Goal: Complete application form

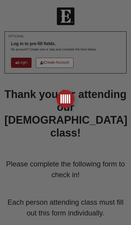
click at [119, 210] on div at bounding box center [65, 112] width 131 height 225
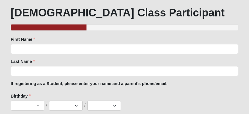
scroll to position [81, 0]
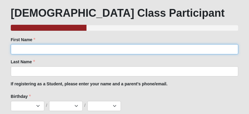
click at [39, 47] on input "First Name" at bounding box center [124, 49] width 227 height 10
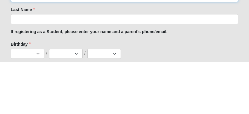
type input "Debbie"
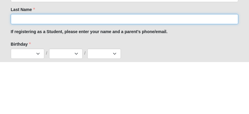
click at [54, 66] on input "Last Name" at bounding box center [124, 71] width 227 height 10
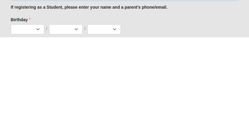
type input "Seymour"
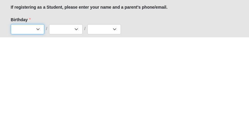
click at [31, 101] on select "1 2 3 4 5 6 7 8 9 10 11 12 13 14 15 16 17 18 19 20 21 22 23 24 25 26 27 28 29 3…" at bounding box center [27, 106] width 33 height 10
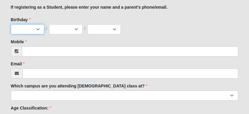
select select "10"
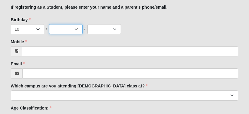
click at [76, 28] on select "Jan Feb Mar Apr May Jun [DATE] Aug Sep Oct Nov Dec" at bounding box center [65, 29] width 33 height 10
select select "10"
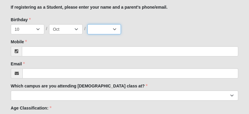
click at [118, 27] on select "2025 2024 2023 2022 2021 2020 2019 2018 2017 2016 2015 2014 2013 2012 2011 2010…" at bounding box center [103, 29] width 33 height 10
select select "1958"
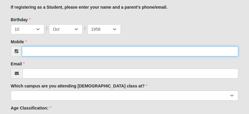
click at [50, 50] on input "Mobile" at bounding box center [130, 51] width 216 height 10
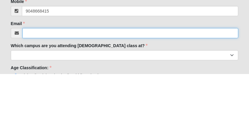
click at [65, 68] on input "Email" at bounding box center [129, 73] width 215 height 10
type input "(904) 866-8415"
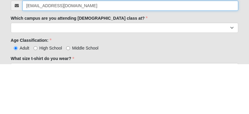
type input "dgseymour@att.net"
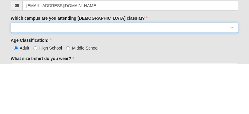
click at [75, 73] on select "Arlington Baymeadows Eleven22 Online [PERSON_NAME][GEOGRAPHIC_DATA] Jesup [GEOG…" at bounding box center [124, 78] width 227 height 10
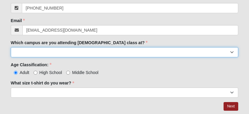
select select "6"
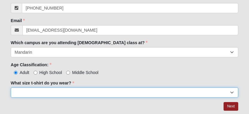
click at [85, 89] on select "Small Medium Large XL 2XL 3XL" at bounding box center [124, 93] width 227 height 10
select select "Medium"
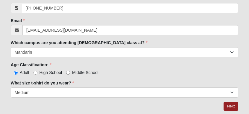
click at [131, 106] on link "Next" at bounding box center [230, 106] width 15 height 9
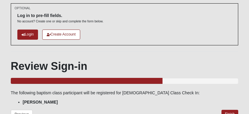
scroll to position [45, 0]
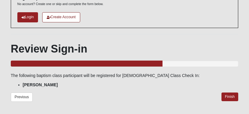
click at [131, 93] on link "Finish" at bounding box center [229, 97] width 17 height 9
click at [131, 101] on div "Previous Finish" at bounding box center [124, 100] width 227 height 14
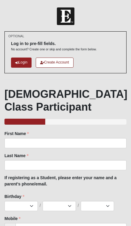
click at [121, 114] on div "1 2 3 4 5 6 7 8 9 10 11 12 13 14 15 16 17 18 19 20 21 22 23 24 25 26 27 28 29 3…" at bounding box center [65, 206] width 122 height 10
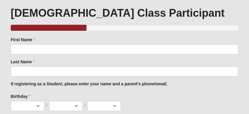
scroll to position [81, 0]
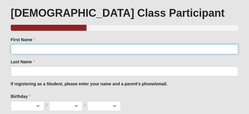
click at [30, 47] on input "First Name" at bounding box center [124, 49] width 227 height 10
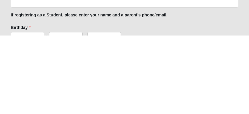
scroll to position [75, 0]
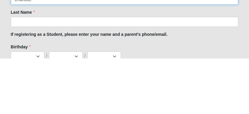
type input "Charlotte"
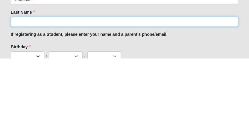
click at [34, 72] on input "Last Name" at bounding box center [124, 77] width 227 height 10
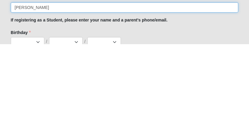
type input "[PERSON_NAME]"
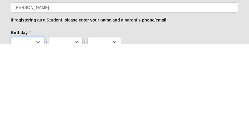
click at [29, 107] on select "1 2 3 4 5 6 7 8 9 10 11 12 13 14 15 16 17 18 19 20 21 22 23 24 25 26 27 28 29 3…" at bounding box center [27, 112] width 33 height 10
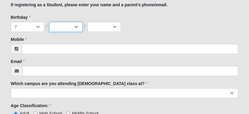
click at [73, 27] on select "Jan Feb Mar Apr May Jun [DATE] Aug Sep Oct Nov Dec" at bounding box center [65, 27] width 33 height 10
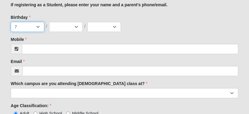
click at [31, 23] on select "1 2 3 4 5 6 7 8 9 10 11 12 13 14 15 16 17 18 19 20 21 22 23 24 25 26 27 28 29 3…" at bounding box center [27, 27] width 33 height 10
select select "4"
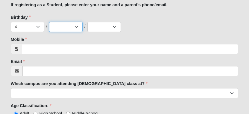
click at [62, 26] on select "Jan Feb Mar Apr May Jun [DATE] Aug Sep Oct Nov Dec" at bounding box center [65, 27] width 33 height 10
select select "7"
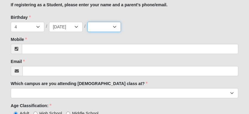
click at [92, 27] on select "2025 2024 2023 2022 2021 2020 2019 2018 2017 2016 2015 2014 2013 2012 2011 2010…" at bounding box center [103, 27] width 33 height 10
select select "2014"
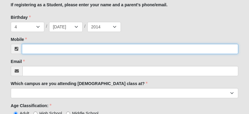
click at [47, 47] on input "Mobile" at bounding box center [130, 49] width 216 height 10
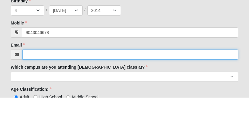
click at [53, 66] on input "Email" at bounding box center [129, 71] width 215 height 10
type input "[PHONE_NUMBER]"
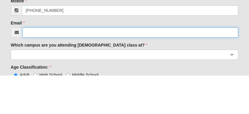
type input "c"
type input "[EMAIL_ADDRESS][DOMAIN_NAME]"
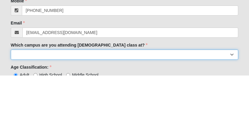
click at [38, 88] on select "Arlington Baymeadows Eleven22 Online [PERSON_NAME][GEOGRAPHIC_DATA] Jesup [GEOG…" at bounding box center [124, 93] width 227 height 10
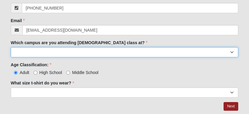
select select "6"
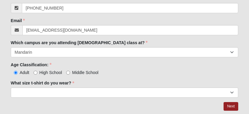
click at [70, 72] on input "Middle School" at bounding box center [68, 73] width 4 height 4
radio input "true"
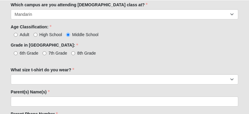
scroll to position [241, 0]
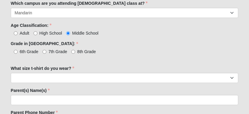
click at [21, 52] on span "6th Grade" at bounding box center [29, 51] width 19 height 5
click at [18, 52] on input "6th Grade" at bounding box center [16, 52] width 4 height 4
radio input "true"
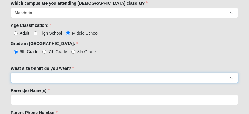
click at [35, 75] on select "Small Medium Large XL 2XL 3XL" at bounding box center [124, 78] width 227 height 10
select select "Small"
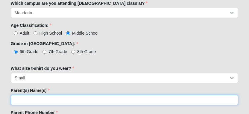
click at [30, 103] on input "Parent(s) Name(s)" at bounding box center [124, 100] width 227 height 10
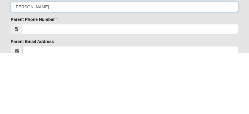
type input "[PERSON_NAME]"
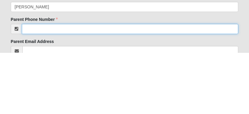
click at [42, 85] on input "Parent Phone Number" at bounding box center [130, 90] width 216 height 10
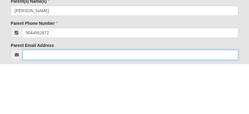
click at [43, 100] on input "Parent Email Address" at bounding box center [129, 105] width 215 height 10
type input "[PHONE_NUMBER]"
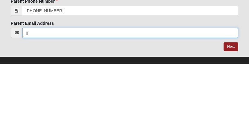
type input "j"
type input "N"
type input "J"
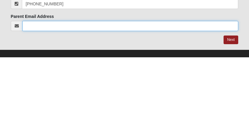
scroll to position [309, 0]
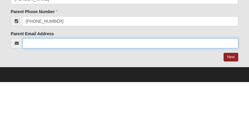
type input "J"
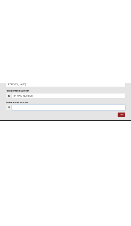
scroll to position [214, 0]
